Goal: Download file/media

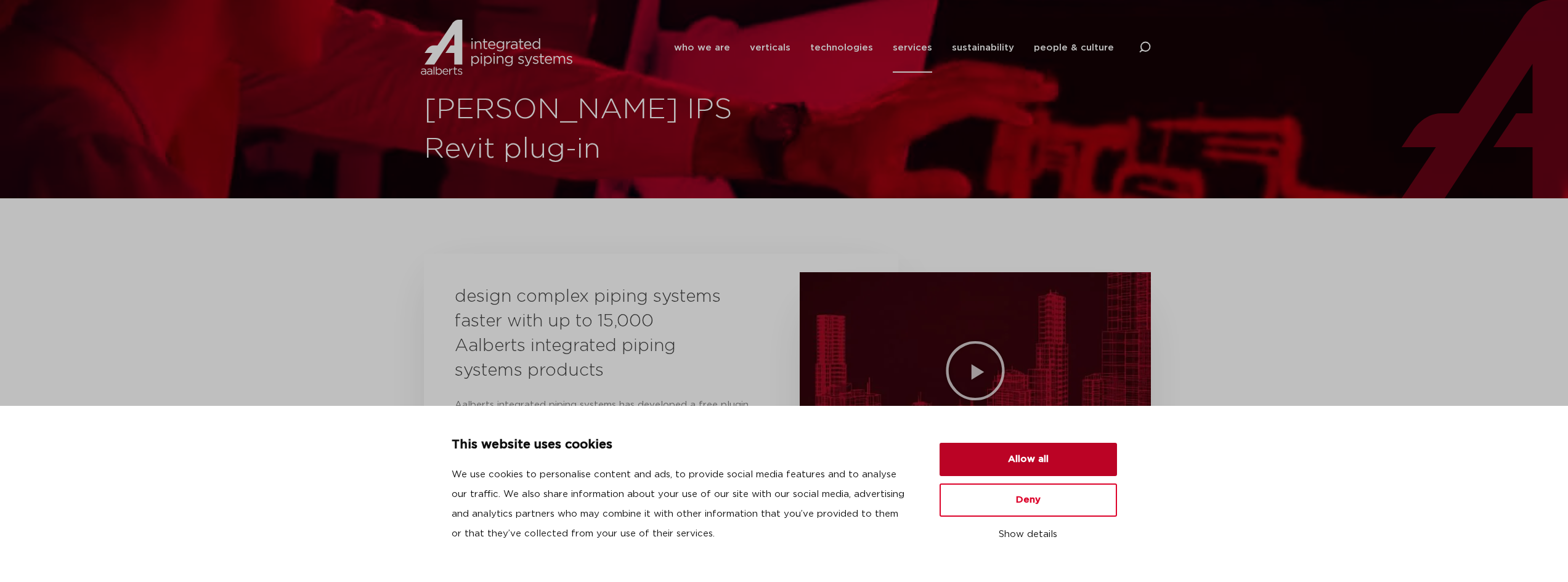
click at [1054, 462] on button "Allow all" at bounding box center [1028, 459] width 177 height 34
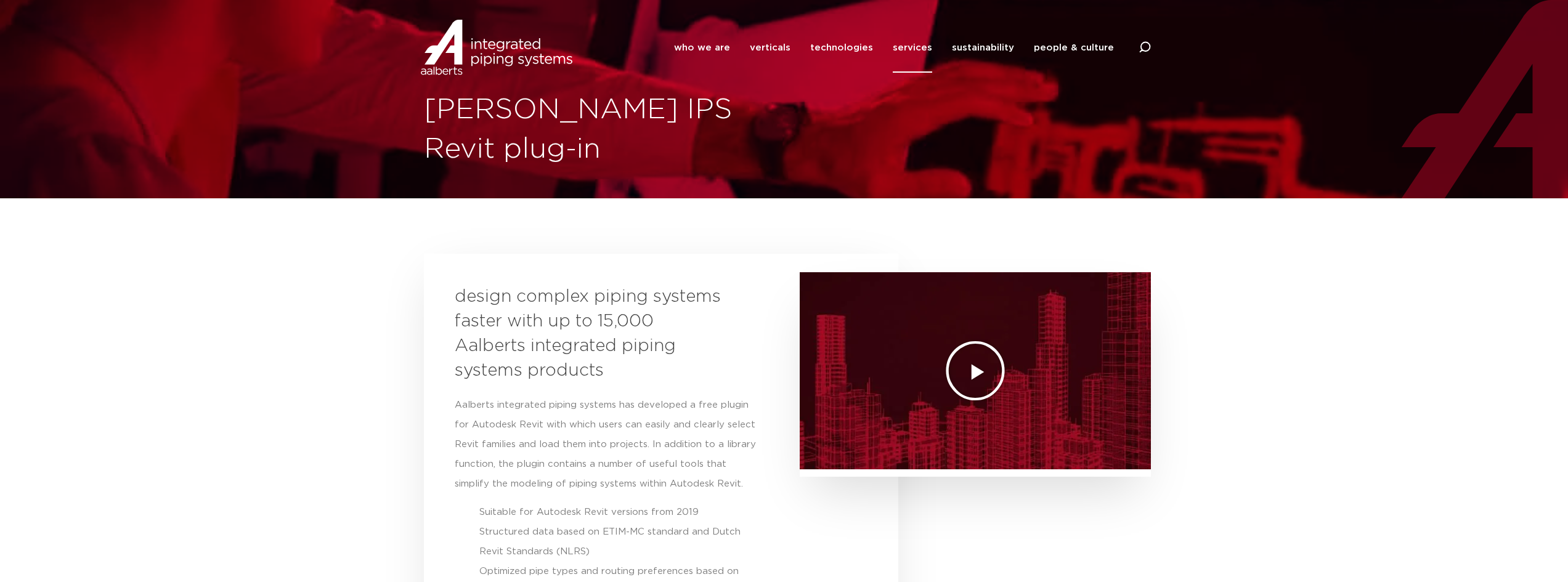
click at [980, 363] on icon "Play Video" at bounding box center [975, 371] width 62 height 62
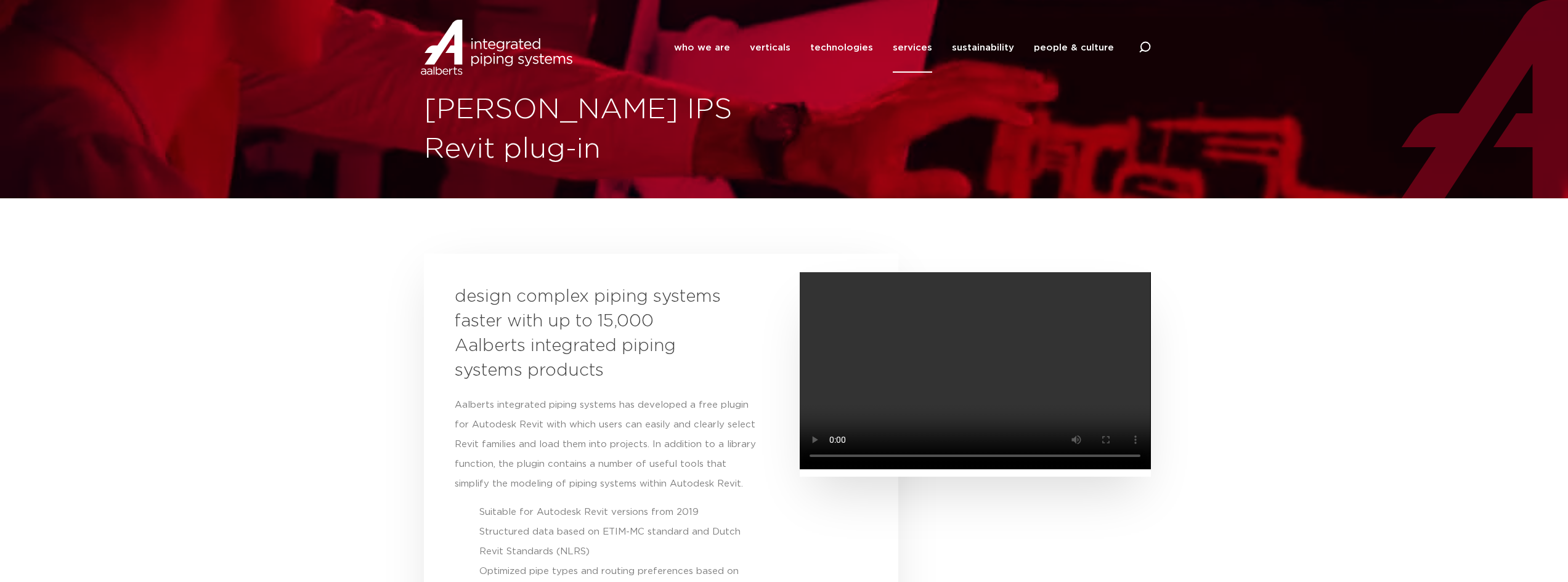
click at [1260, 384] on section "design complex piping systems faster with up to 15,000 Aalberts integrated pipi…" at bounding box center [784, 487] width 1568 height 478
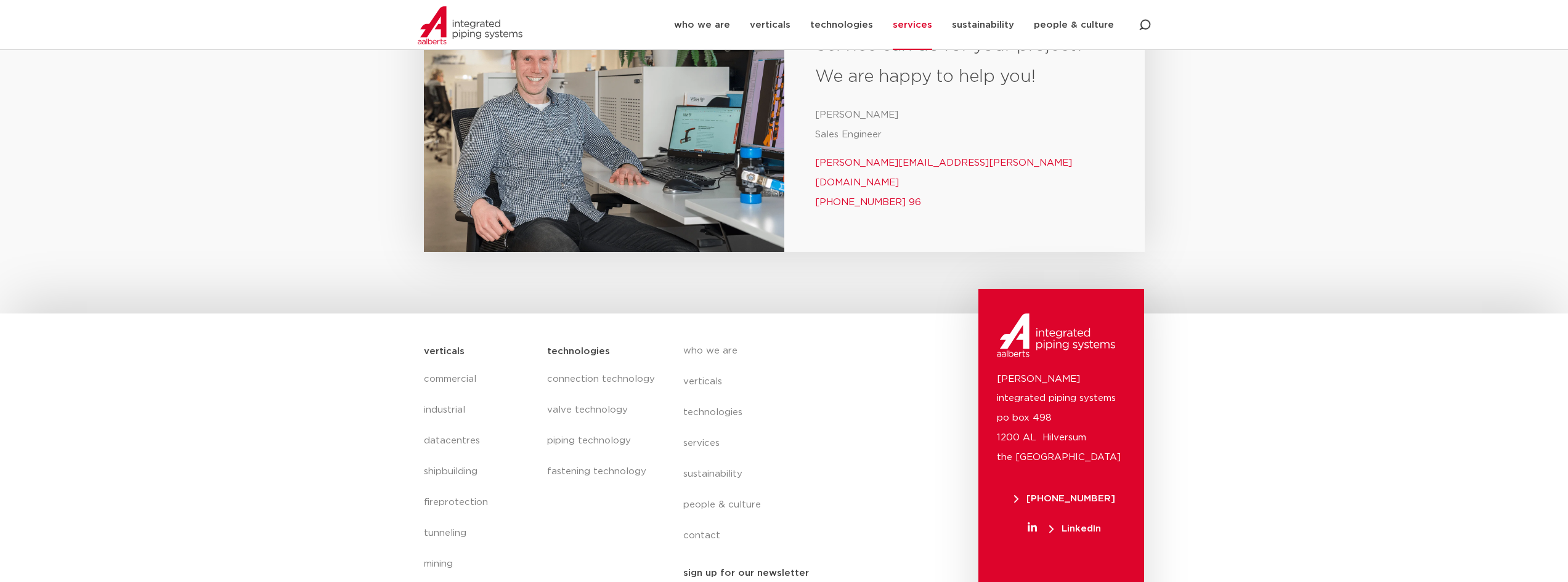
scroll to position [2222, 0]
